Goal: Complete application form

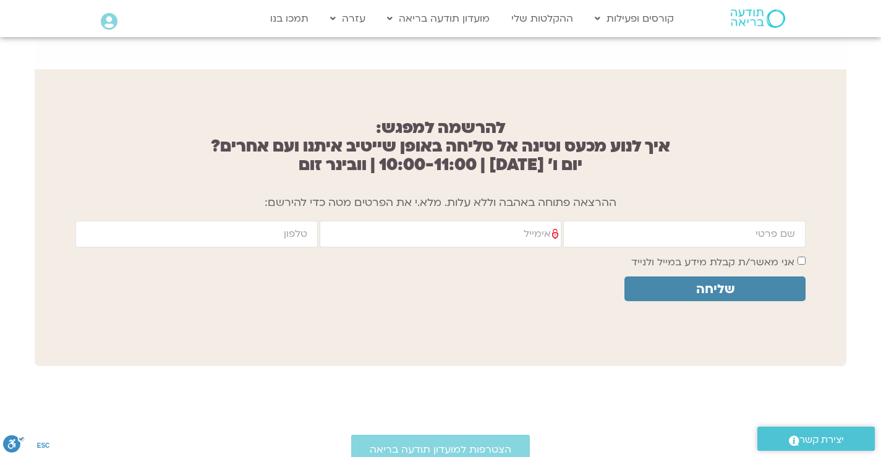
scroll to position [964, 0]
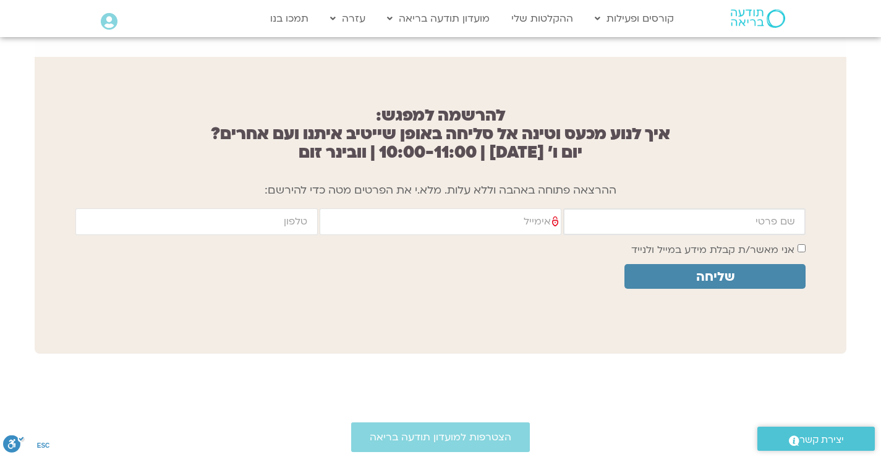
click at [695, 214] on input "firstname" at bounding box center [684, 221] width 242 height 27
type input "דפנה"
click at [498, 216] on input "email" at bounding box center [441, 221] width 242 height 27
type input "dafna88@walla.com"
click at [266, 211] on input "cellphone" at bounding box center [196, 221] width 242 height 27
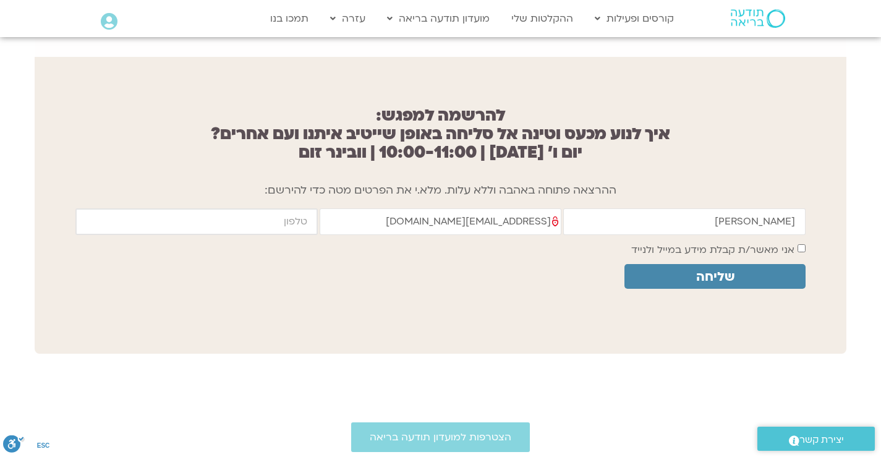
type input "0525655639"
click at [714, 270] on span "שליחה" at bounding box center [715, 277] width 38 height 14
